Goal: Task Accomplishment & Management: Manage account settings

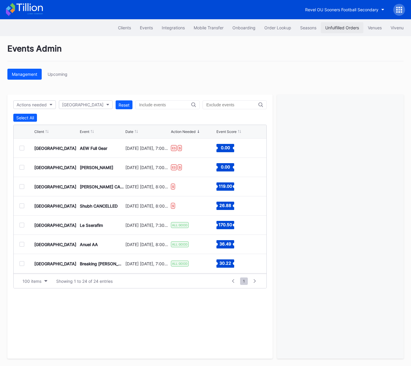
click at [349, 24] on button "Unfulfilled Orders" at bounding box center [342, 27] width 43 height 11
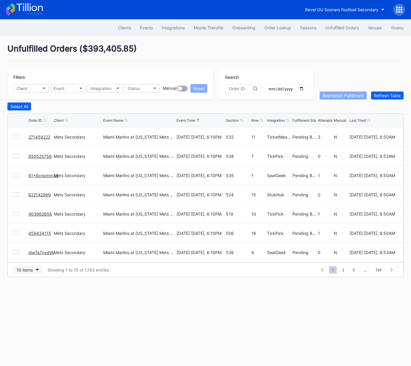
click at [21, 270] on div "10 items" at bounding box center [25, 269] width 16 height 5
click at [27, 295] on div "50 items" at bounding box center [26, 294] width 17 height 5
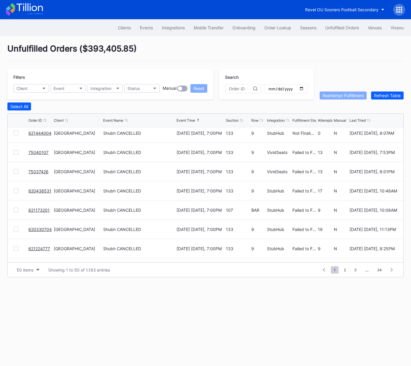
scroll to position [412, 0]
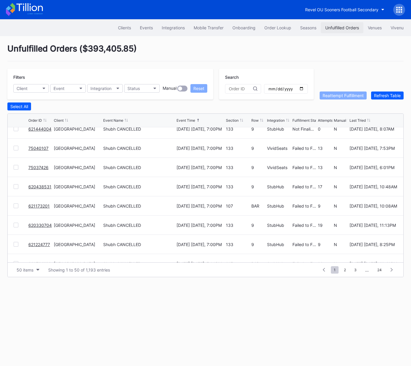
click at [341, 25] on button "Unfulfilled Orders" at bounding box center [342, 27] width 43 height 11
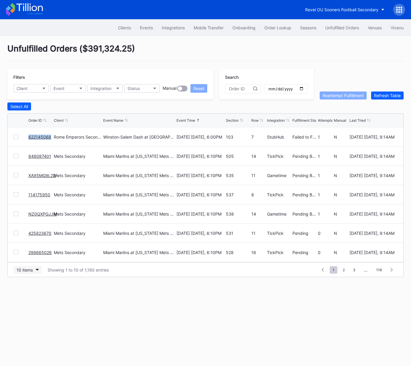
click at [33, 269] on div "10 items" at bounding box center [25, 269] width 16 height 5
drag, startPoint x: 30, startPoint y: 294, endPoint x: 36, endPoint y: 265, distance: 29.9
click at [30, 293] on div "50 items" at bounding box center [26, 294] width 17 height 5
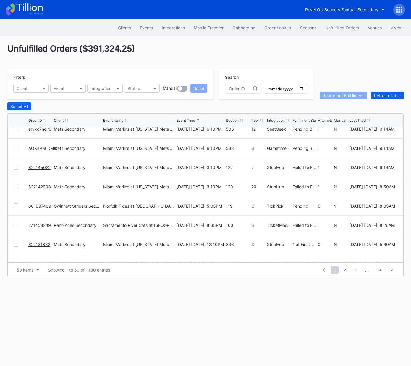
scroll to position [200, 0]
click at [16, 225] on div at bounding box center [16, 225] width 5 height 5
click at [332, 96] on div "Reattempt Fulfillment" at bounding box center [343, 95] width 41 height 5
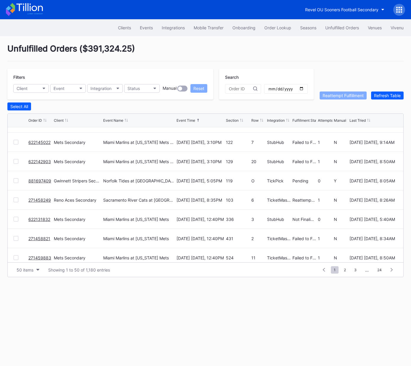
scroll to position [257, 0]
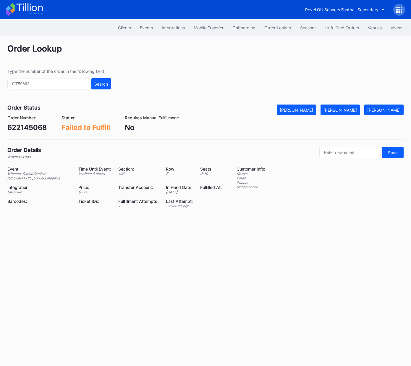
click at [30, 129] on div "622145068" at bounding box center [26, 127] width 39 height 9
copy div "622145068"
drag, startPoint x: 344, startPoint y: 110, endPoint x: 409, endPoint y: 41, distance: 94.8
click at [344, 110] on div "Mark Fulfilled" at bounding box center [340, 109] width 33 height 5
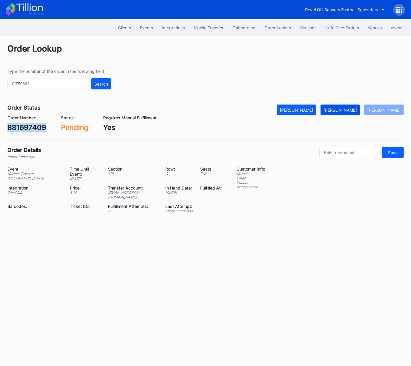
click at [342, 110] on div "[PERSON_NAME]" at bounding box center [340, 109] width 33 height 5
